Goal: Information Seeking & Learning: Learn about a topic

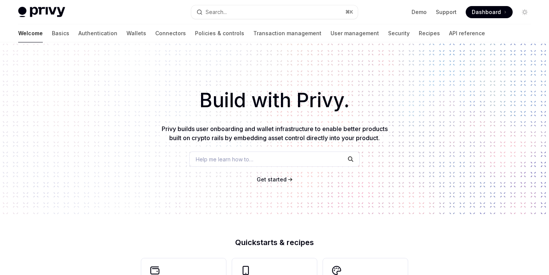
type textarea "*"
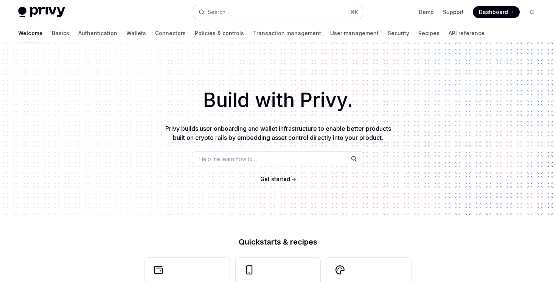
click at [236, 15] on button "Search... ⌘ K" at bounding box center [277, 12] width 169 height 14
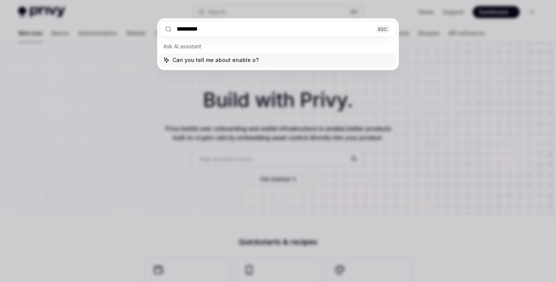
type input "**********"
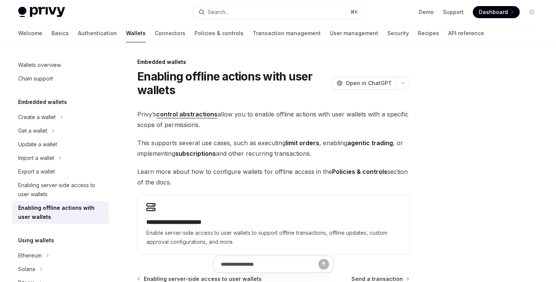
scroll to position [42, 0]
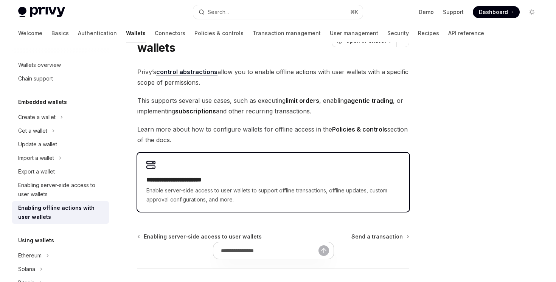
click at [227, 187] on span "Enable server-side access to user wallets to support offline transactions, offl…" at bounding box center [273, 195] width 254 height 18
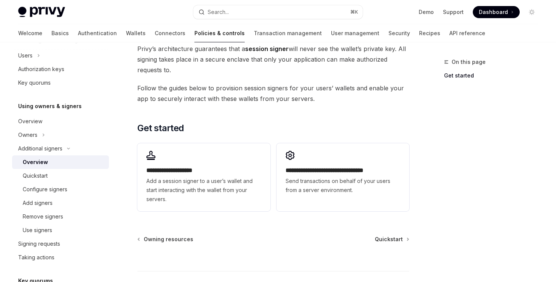
scroll to position [230, 0]
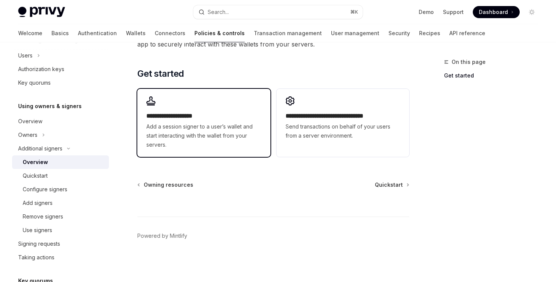
click at [246, 112] on h2 "**********" at bounding box center [203, 116] width 115 height 9
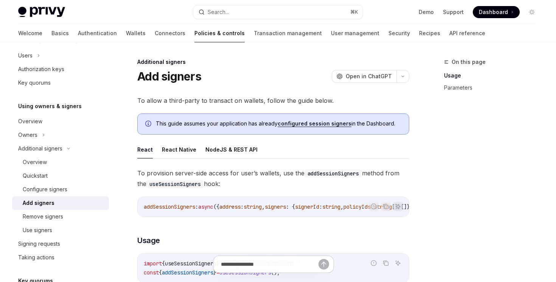
drag, startPoint x: 260, startPoint y: 95, endPoint x: 274, endPoint y: 185, distance: 91.1
click at [274, 185] on span "To provision server-side access for user’s wallets, use the addSessionSigners m…" at bounding box center [273, 178] width 272 height 21
click at [83, 223] on link "Remove signers" at bounding box center [60, 217] width 97 height 14
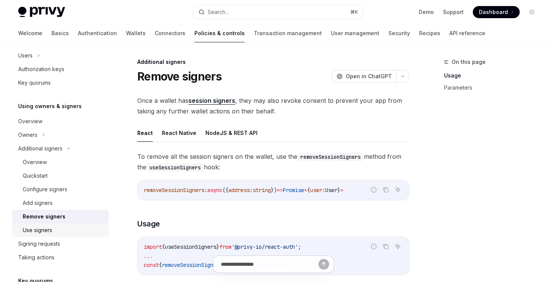
click at [83, 230] on div "Use signers" at bounding box center [64, 230] width 82 height 9
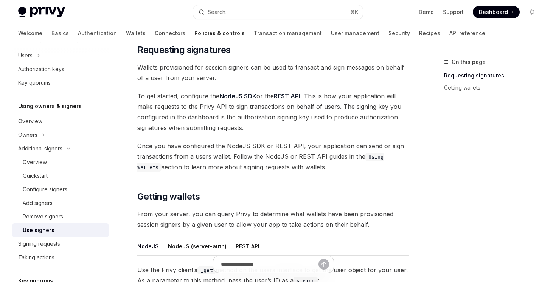
scroll to position [152, 0]
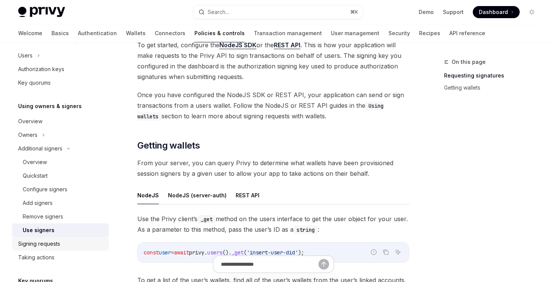
click at [92, 241] on div "Signing requests" at bounding box center [61, 243] width 86 height 9
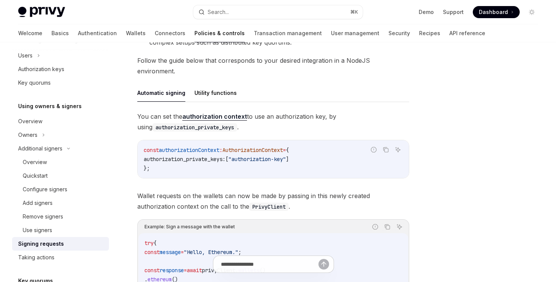
scroll to position [222, 0]
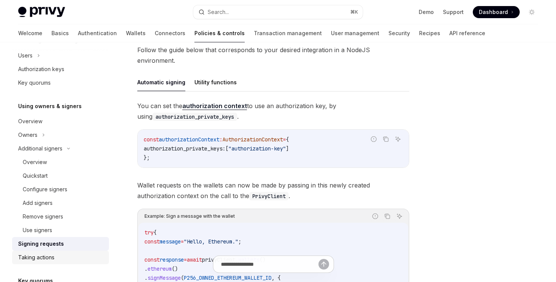
click at [85, 259] on div "Taking actions" at bounding box center [61, 257] width 86 height 9
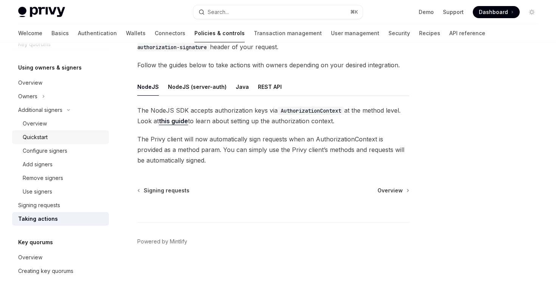
scroll to position [219, 0]
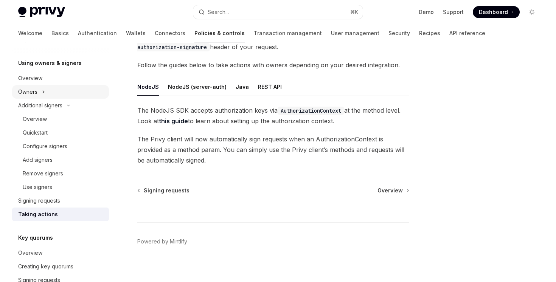
click at [82, 91] on div "Owners" at bounding box center [60, 92] width 97 height 14
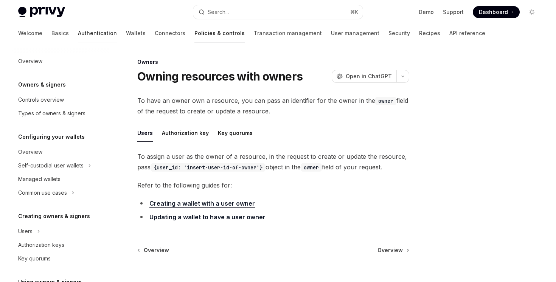
click at [78, 37] on link "Authentication" at bounding box center [97, 33] width 39 height 18
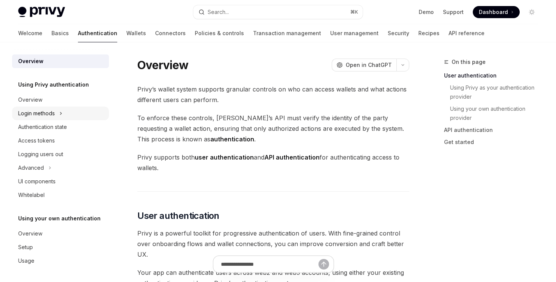
click at [66, 110] on div "Login methods" at bounding box center [60, 114] width 97 height 14
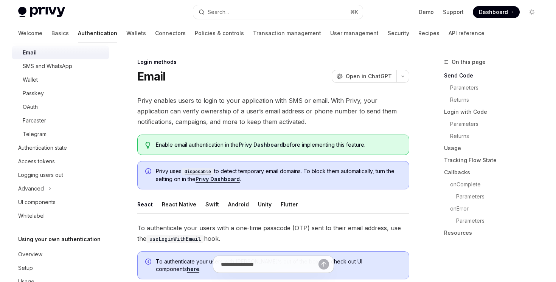
scroll to position [96, 0]
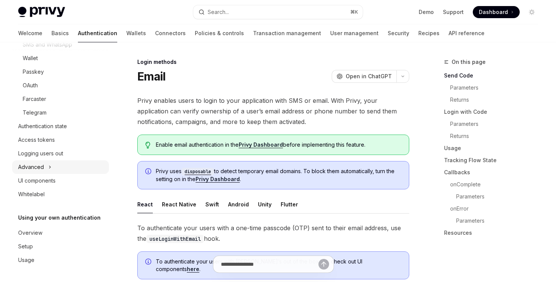
click at [61, 165] on div "Advanced" at bounding box center [60, 167] width 97 height 14
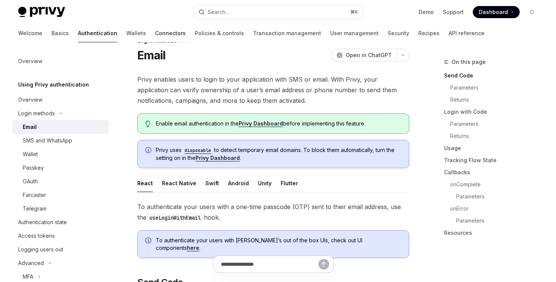
scroll to position [17, 0]
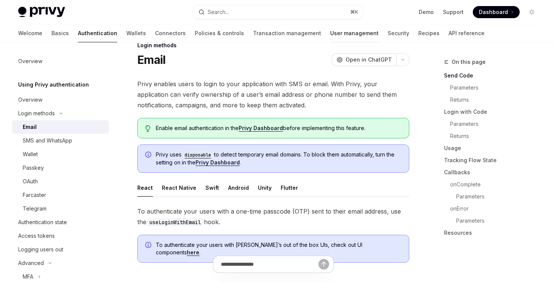
click at [330, 31] on link "User management" at bounding box center [354, 33] width 48 height 18
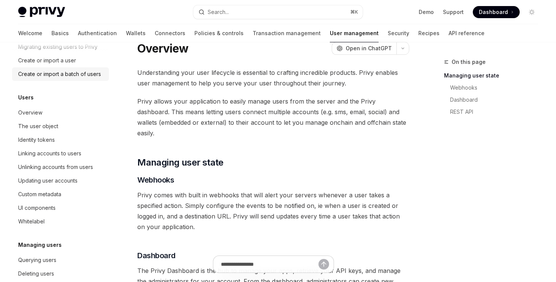
scroll to position [91, 0]
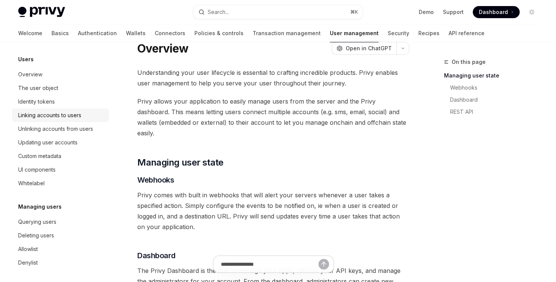
click at [94, 113] on div "Linking accounts to users" at bounding box center [61, 115] width 86 height 9
type textarea "*"
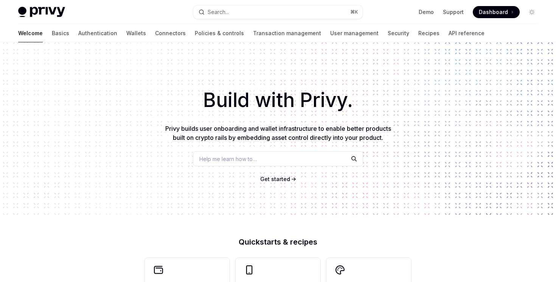
click at [52, 28] on link "Basics" at bounding box center [60, 33] width 17 height 18
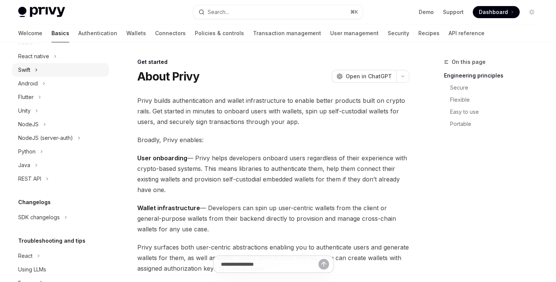
scroll to position [134, 0]
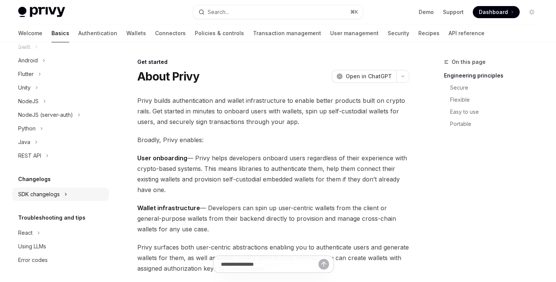
click at [55, 197] on div "SDK changelogs" at bounding box center [39, 194] width 42 height 9
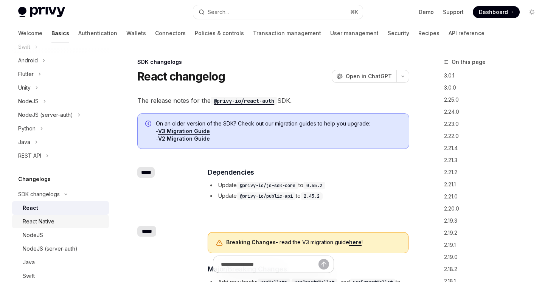
click at [55, 219] on div "React Native" at bounding box center [64, 221] width 82 height 9
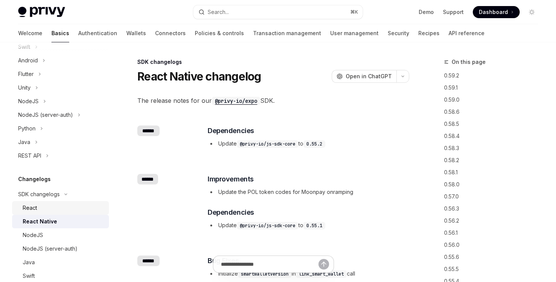
click at [64, 213] on link "React" at bounding box center [60, 208] width 97 height 14
type textarea "*"
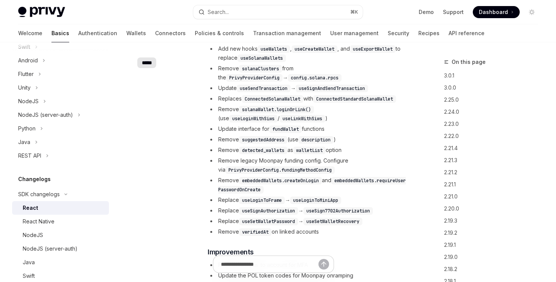
scroll to position [237, 0]
